Goal: Transaction & Acquisition: Purchase product/service

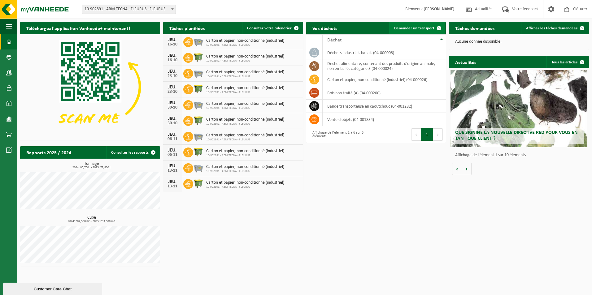
click at [418, 31] on link "Demander un transport" at bounding box center [417, 28] width 56 height 12
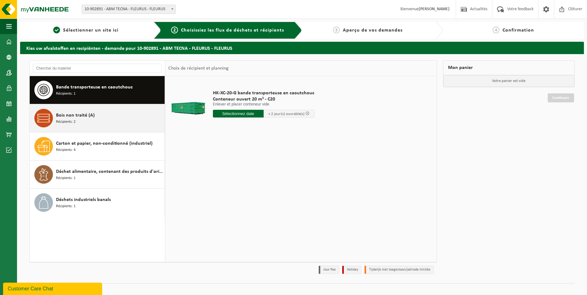
click at [74, 127] on div "Bois non traité (A) Récipients: 2" at bounding box center [109, 118] width 107 height 19
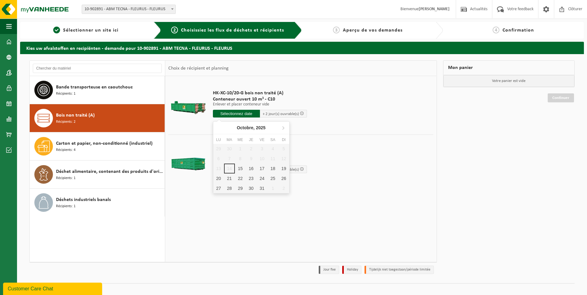
click at [241, 114] on input "text" at bounding box center [236, 114] width 47 height 8
click at [261, 167] on div "17" at bounding box center [262, 169] width 11 height 10
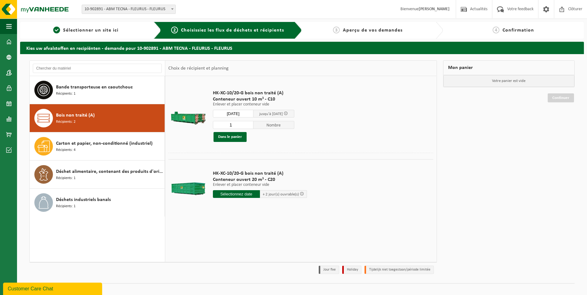
type input "à partir de 2025-10-17"
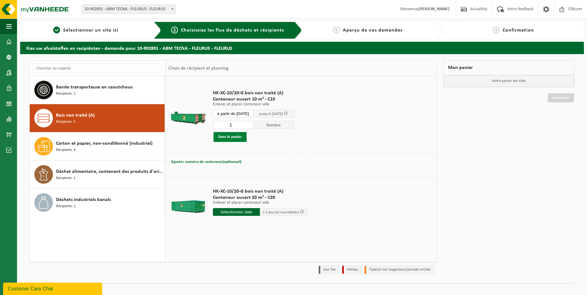
click at [230, 132] on button "Dans le panier" at bounding box center [230, 137] width 33 height 10
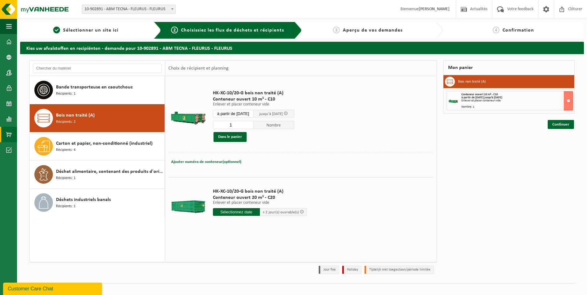
click at [8, 129] on span at bounding box center [9, 134] width 6 height 15
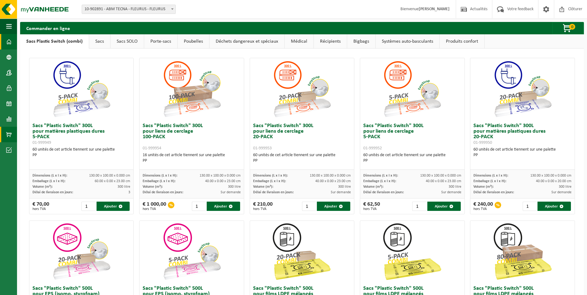
click at [11, 37] on span at bounding box center [9, 41] width 6 height 15
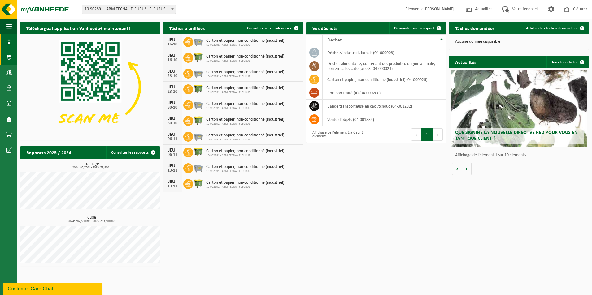
click at [13, 55] on link "Données de l'entrepr..." at bounding box center [8, 57] width 17 height 15
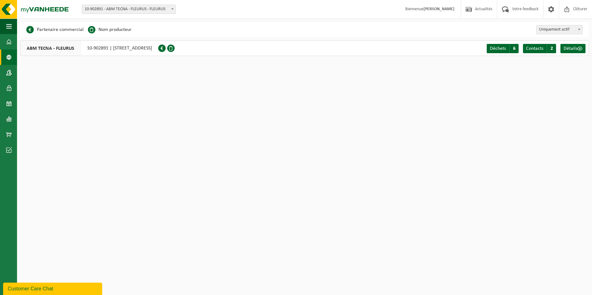
click at [12, 69] on link "Contacts" at bounding box center [8, 72] width 17 height 15
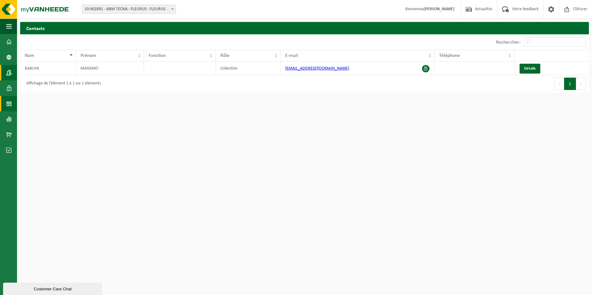
click at [12, 96] on link "Calendrier" at bounding box center [8, 103] width 17 height 15
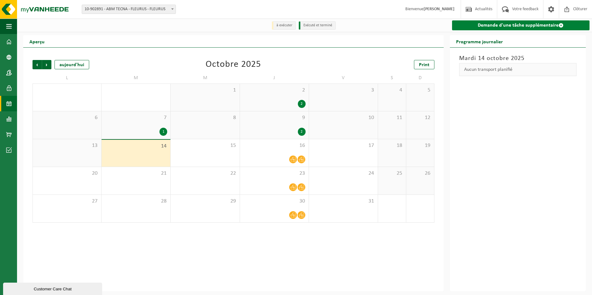
click at [501, 27] on link "Demande d'une tâche supplémentaire" at bounding box center [520, 25] width 137 height 10
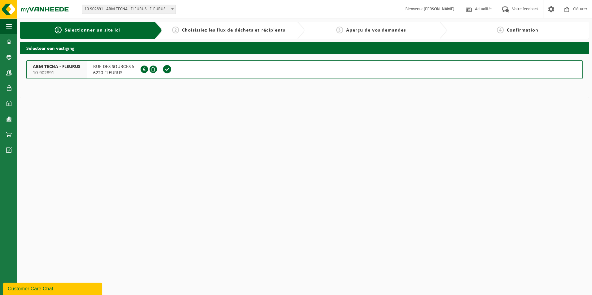
click at [98, 71] on span "6220 FLEURUS" at bounding box center [113, 73] width 41 height 6
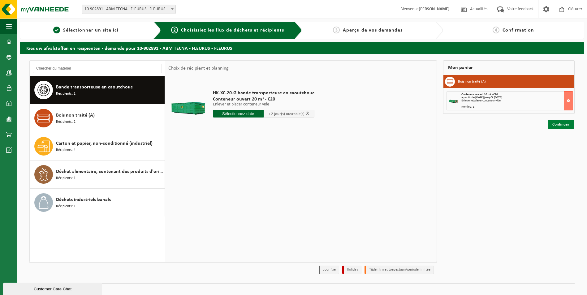
click at [557, 124] on link "Continuer" at bounding box center [561, 124] width 26 height 9
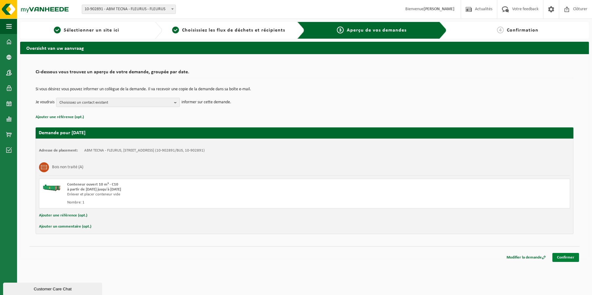
click at [563, 259] on link "Confirmer" at bounding box center [565, 257] width 27 height 9
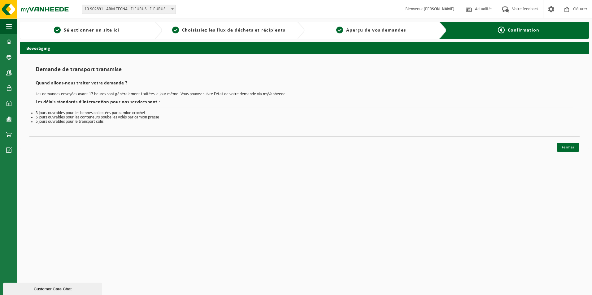
click at [579, 153] on div "Navigation Actualités Votre feedback Clôturer Tableau de bord Données de l'entr…" at bounding box center [296, 77] width 592 height 155
click at [572, 150] on link "Fermer" at bounding box center [568, 147] width 22 height 9
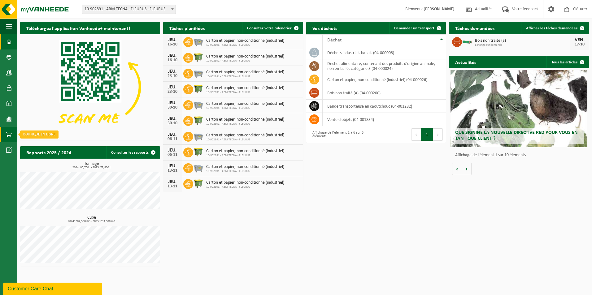
click at [12, 130] on link "Boutique en ligne" at bounding box center [8, 134] width 17 height 15
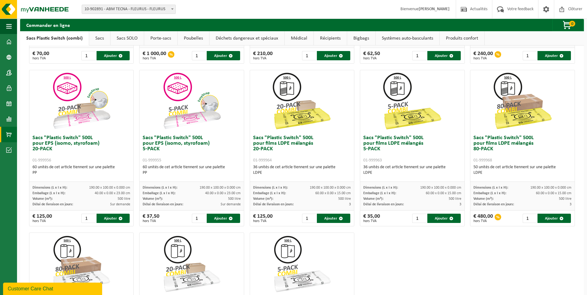
scroll to position [155, 0]
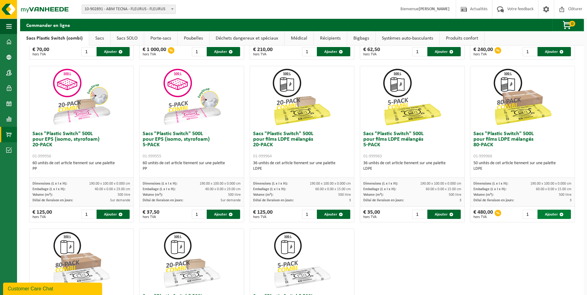
click at [551, 215] on button "Ajouter" at bounding box center [554, 214] width 33 height 9
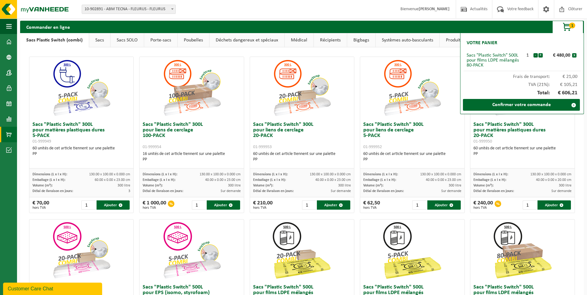
scroll to position [0, 0]
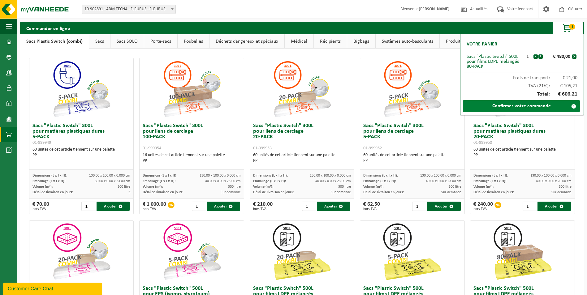
click at [510, 106] on link "Confirmer votre commande" at bounding box center [521, 106] width 117 height 12
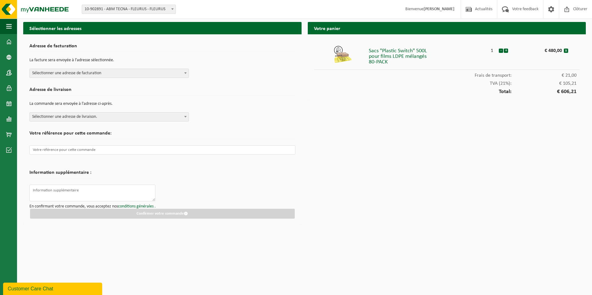
click at [137, 73] on span "Sélectionner une adresse de facturation" at bounding box center [109, 73] width 159 height 9
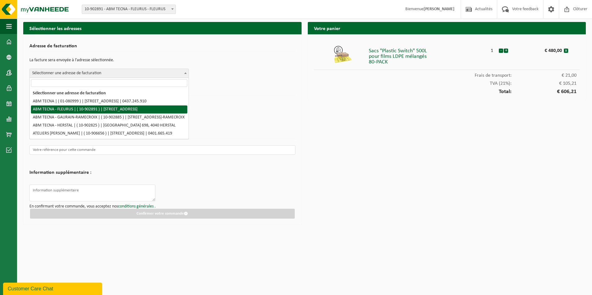
select select "121046"
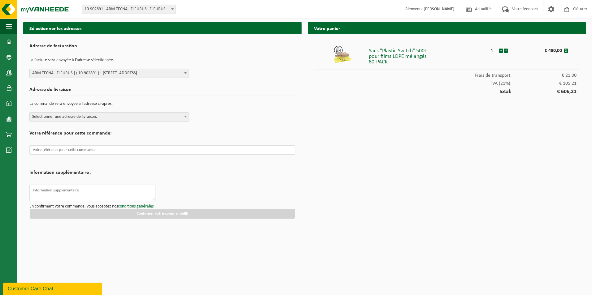
click at [146, 115] on span "Sélectionner une adresse de livraison." at bounding box center [109, 117] width 159 height 9
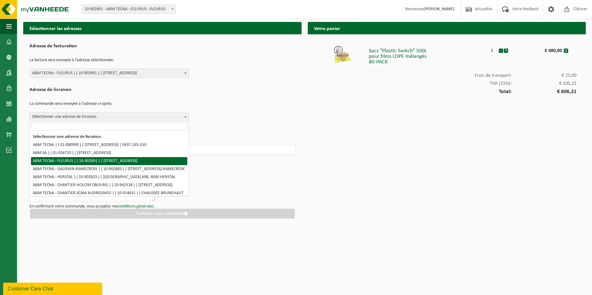
select select "121046"
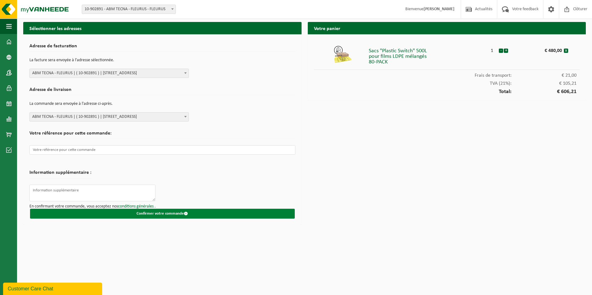
click at [147, 215] on button "Confirmer votre commande" at bounding box center [162, 214] width 265 height 10
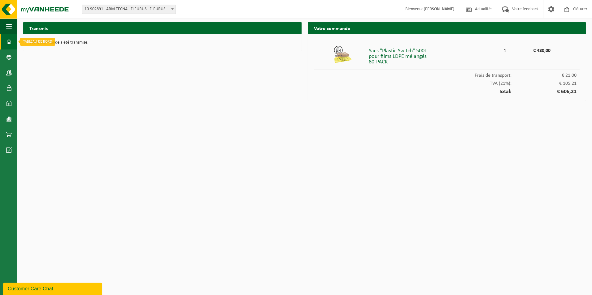
click at [12, 41] on link "Tableau de bord" at bounding box center [8, 41] width 17 height 15
